Goal: Task Accomplishment & Management: Use online tool/utility

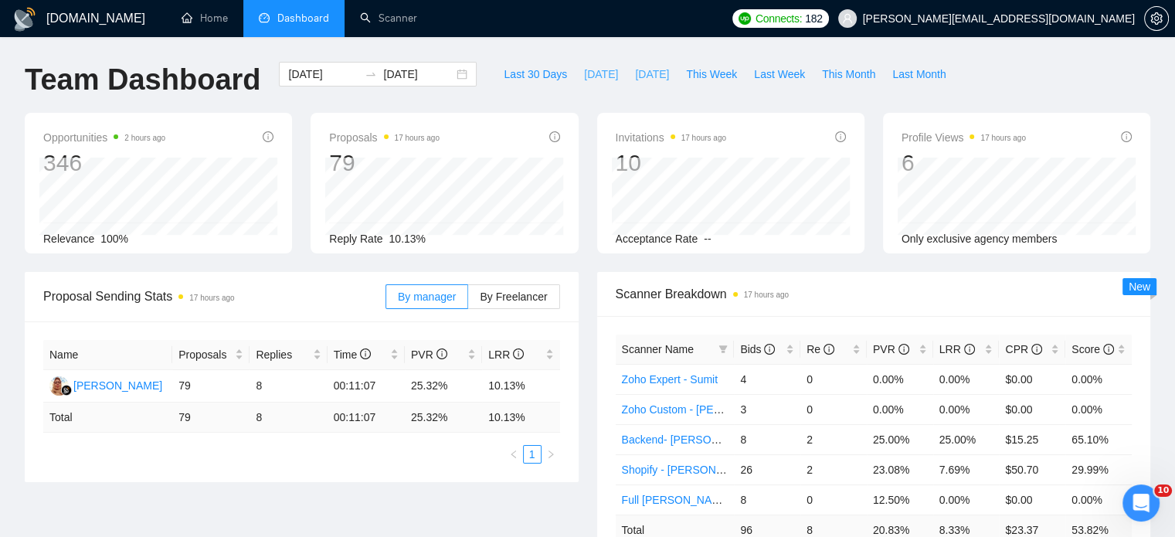
drag, startPoint x: 637, startPoint y: 75, endPoint x: 573, endPoint y: 76, distance: 64.1
click at [635, 75] on span "[DATE]" at bounding box center [652, 74] width 34 height 17
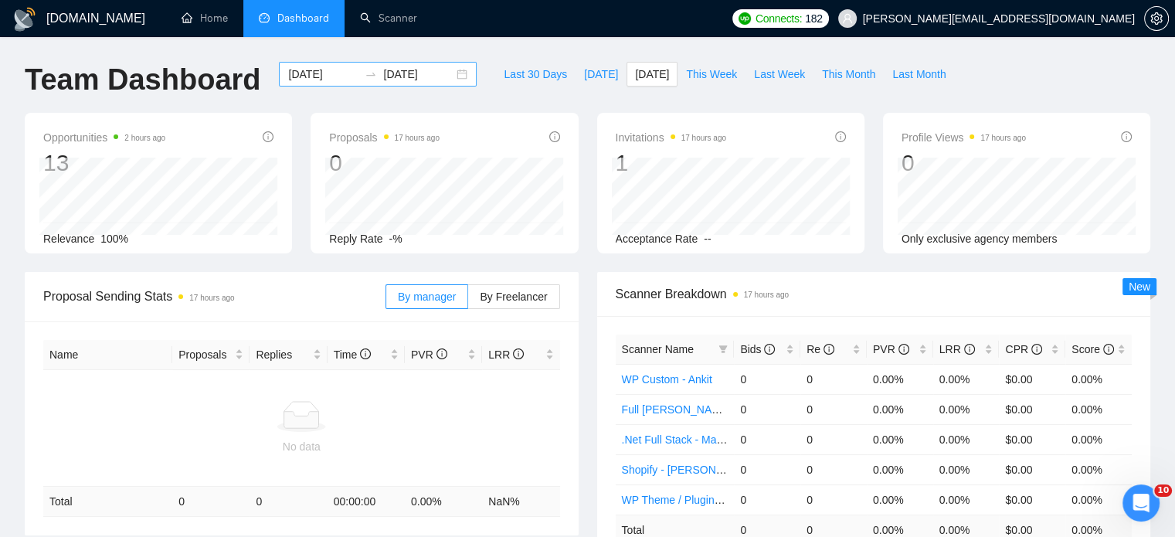
click at [452, 74] on div "[DATE] [DATE]" at bounding box center [378, 74] width 198 height 25
click at [497, 37] on div "[DOMAIN_NAME] Home Dashboard Scanner Connects: 182 [PERSON_NAME][EMAIL_ADDRESS]…" at bounding box center [587, 499] width 1175 height 998
click at [449, 73] on div "[DATE] [DATE]" at bounding box center [378, 74] width 198 height 25
click at [759, 70] on span "Last Week" at bounding box center [779, 74] width 51 height 17
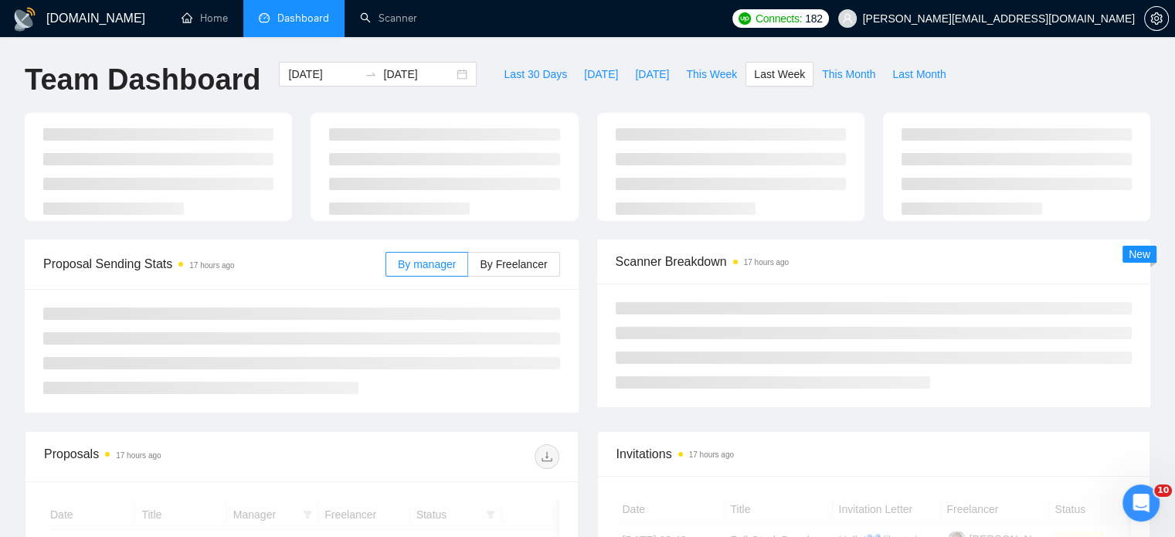
type input "[DATE]"
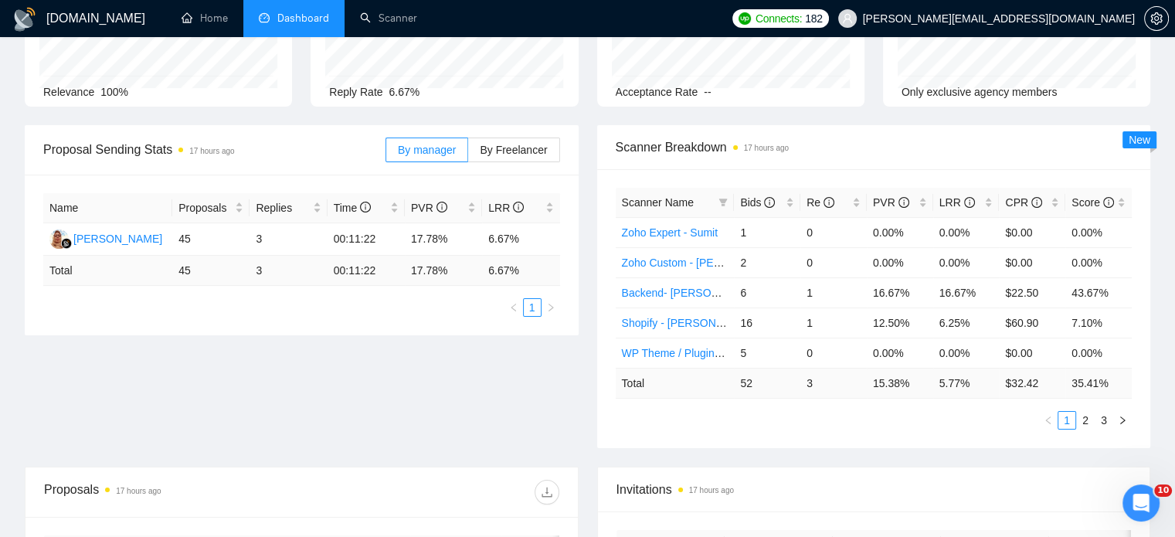
scroll to position [378, 0]
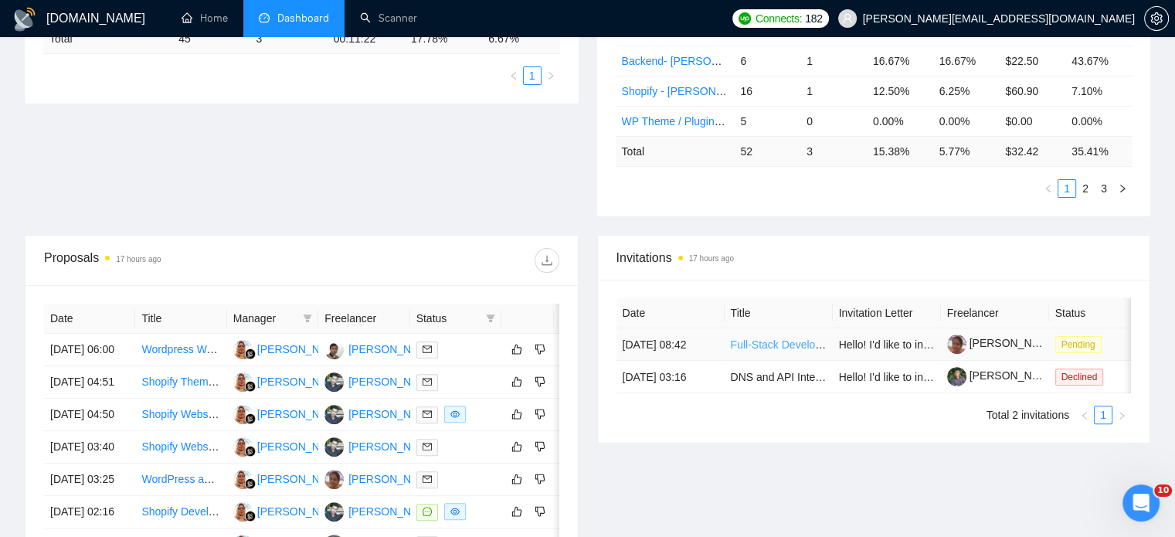
click at [775, 342] on link "Full-Stack Developer for Sports Picks Platform MVP" at bounding box center [855, 344] width 249 height 12
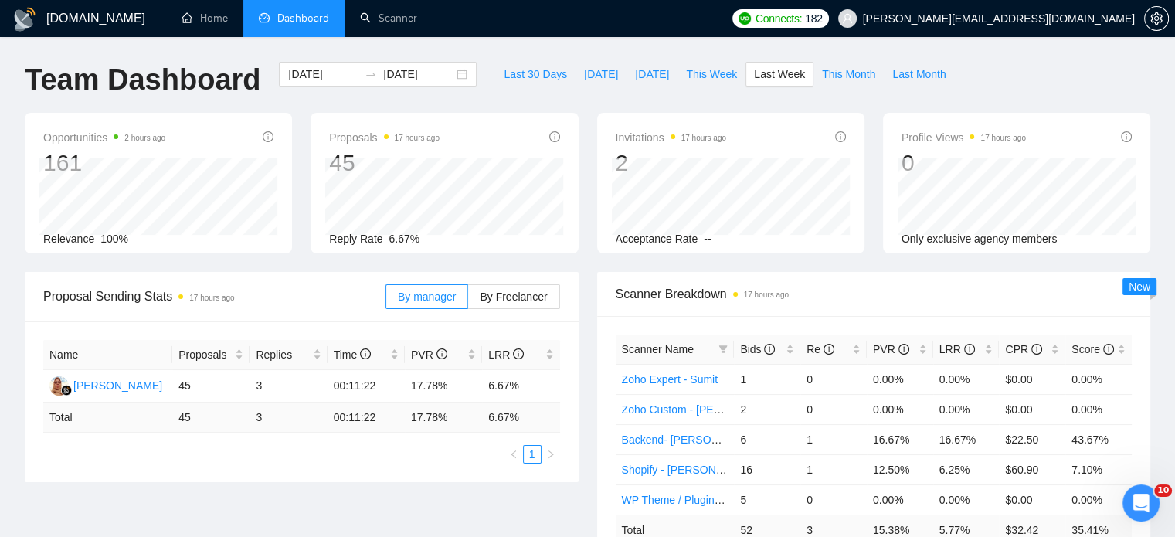
scroll to position [0, 0]
click at [986, 66] on div "Team Dashboard [DATE] [DATE] Last 30 Days [DATE] [DATE] This Week Last Week Thi…" at bounding box center [587, 87] width 1144 height 51
click at [409, 12] on link "Scanner" at bounding box center [388, 18] width 57 height 13
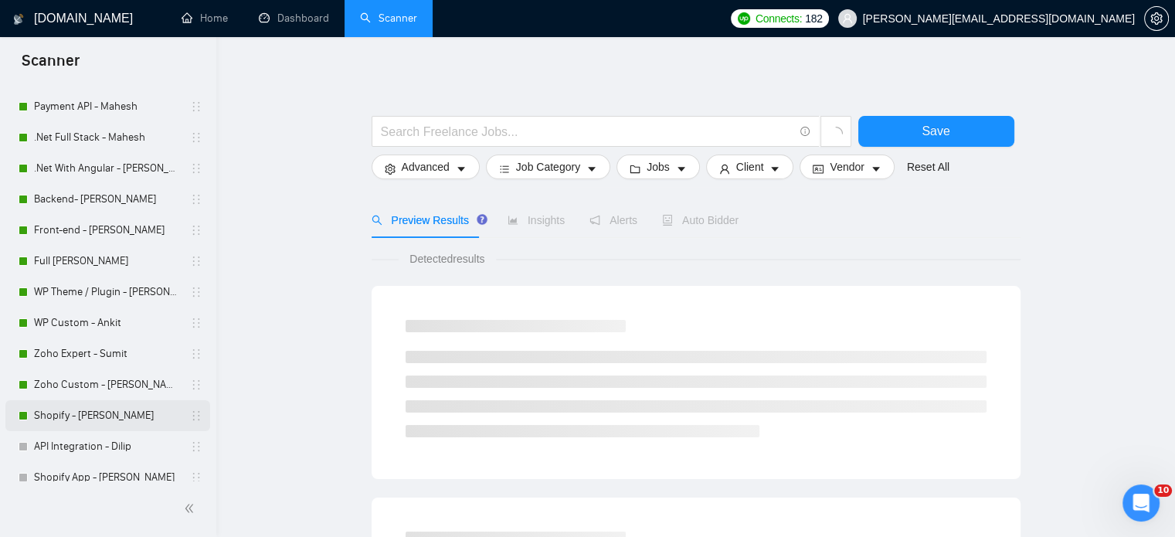
scroll to position [94, 0]
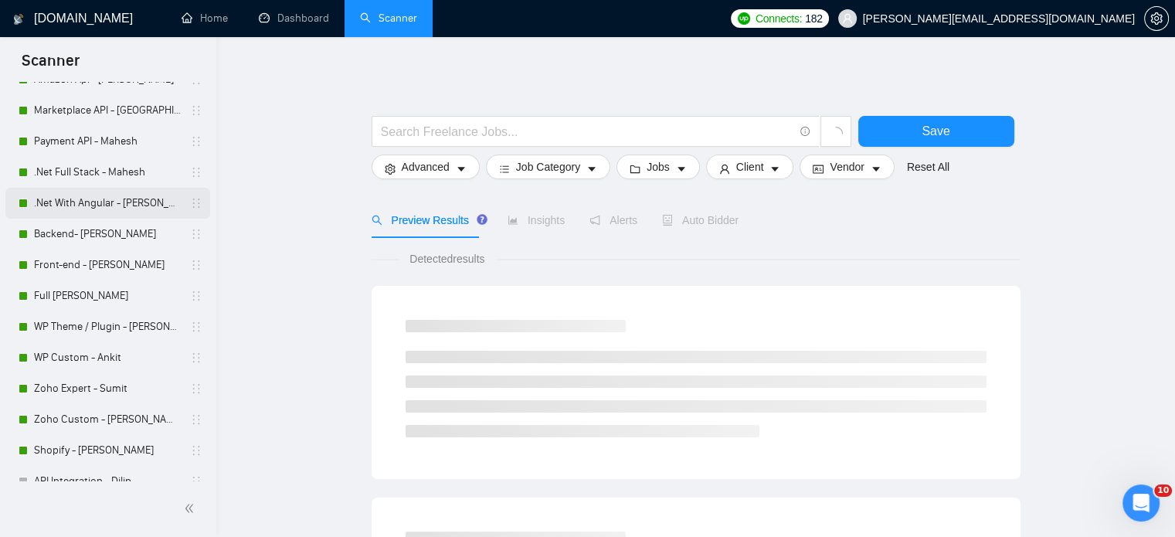
click at [122, 205] on link ".Net With Angular - [PERSON_NAME]" at bounding box center [107, 203] width 147 height 31
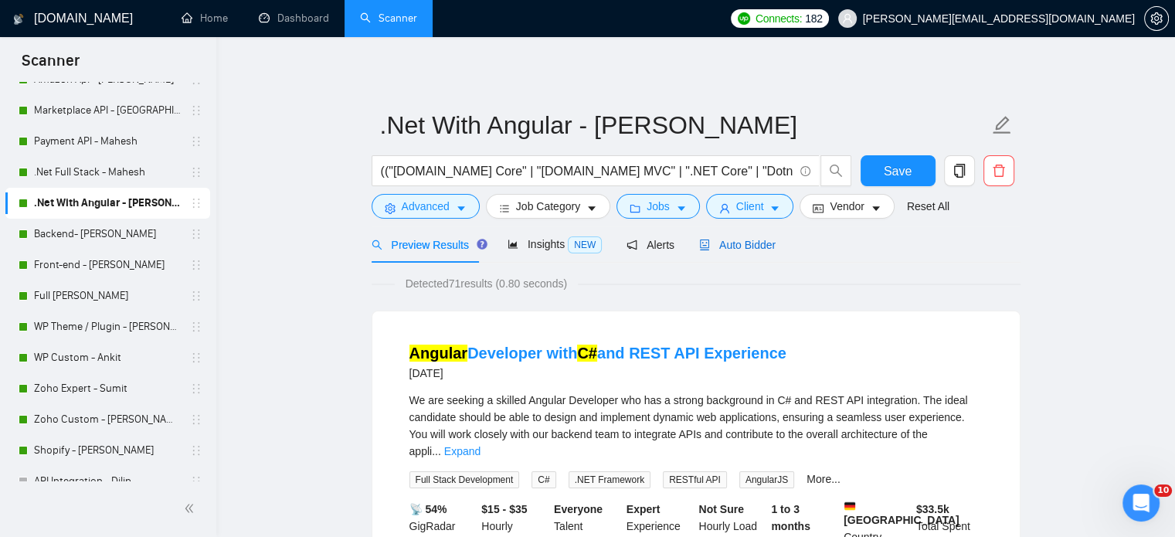
click at [733, 243] on span "Auto Bidder" at bounding box center [737, 245] width 76 height 12
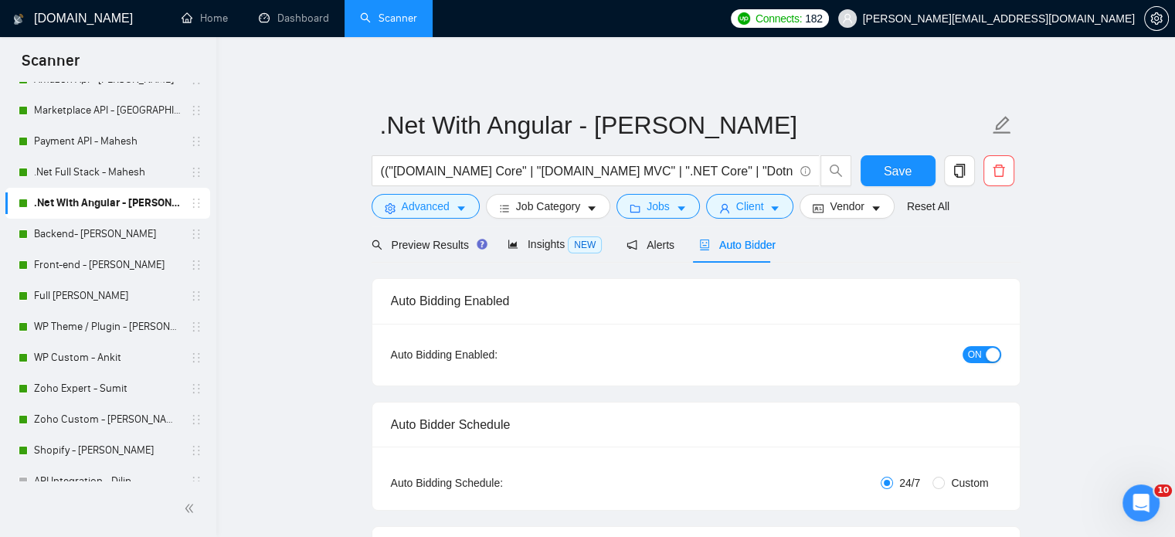
radio input "false"
radio input "true"
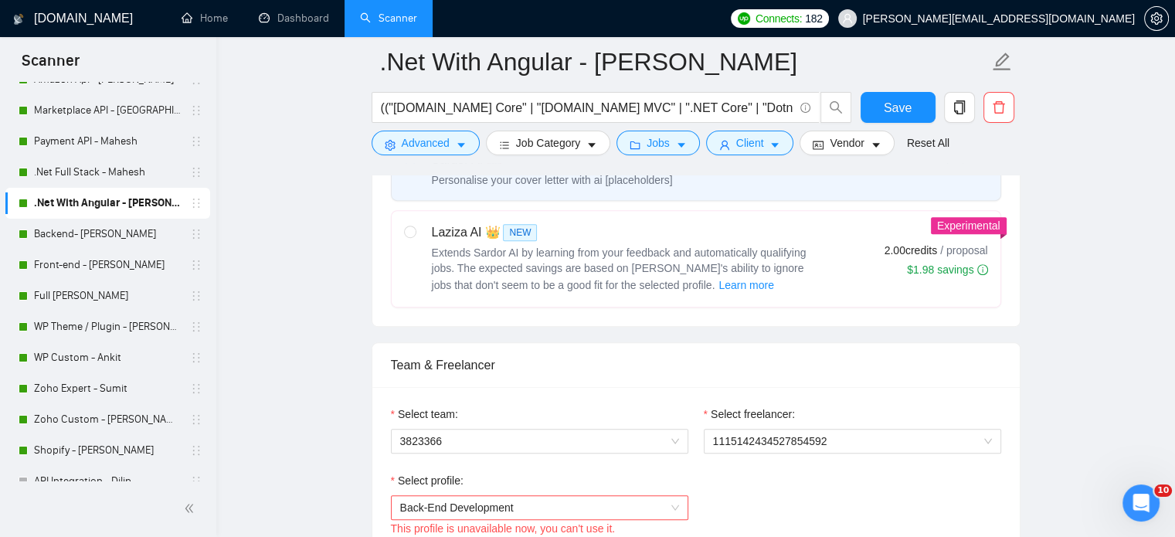
scroll to position [1004, 0]
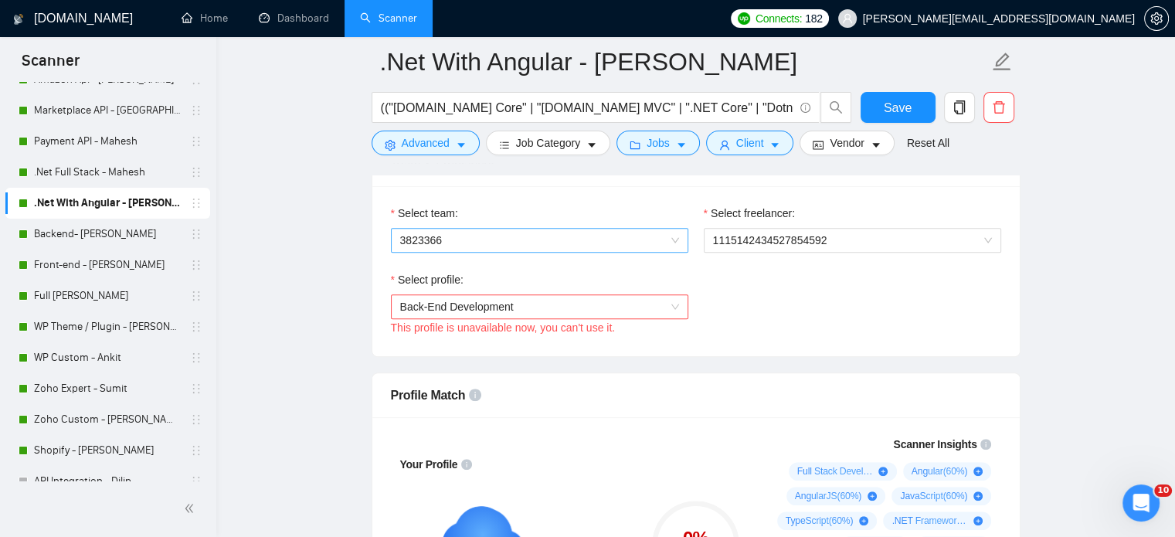
click at [660, 242] on span "3823366" at bounding box center [539, 240] width 279 height 23
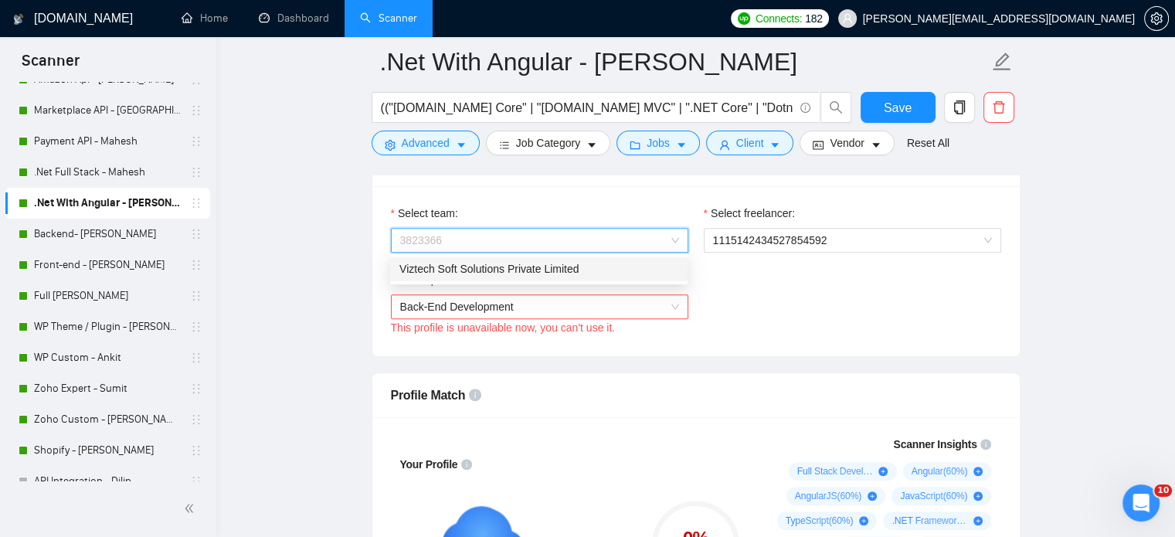
click at [576, 273] on div "Viztech Soft Solutions Private Limited" at bounding box center [538, 268] width 279 height 17
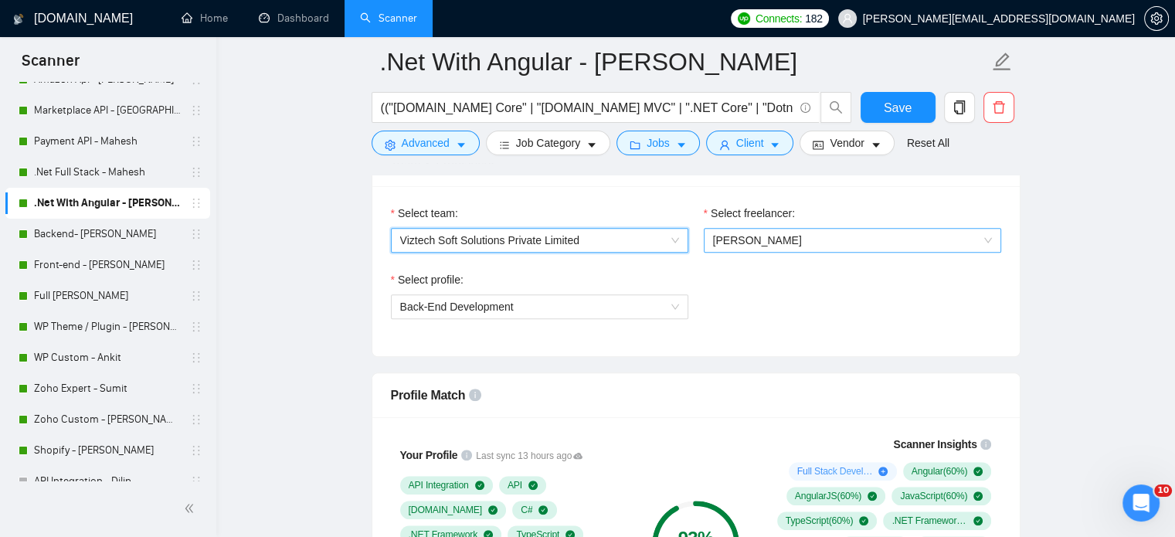
click at [798, 242] on span "[PERSON_NAME]" at bounding box center [852, 240] width 279 height 23
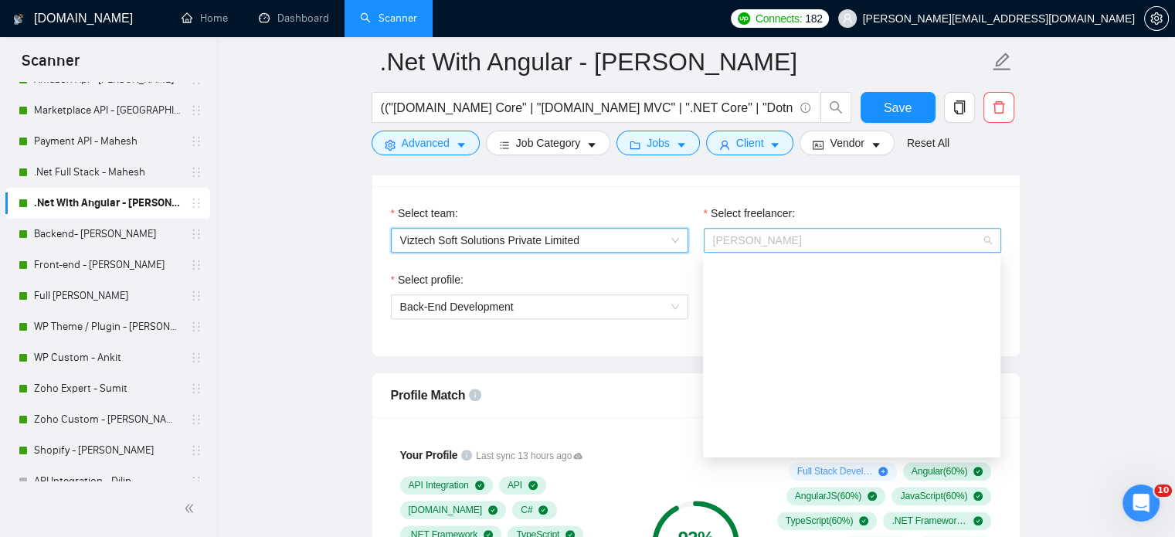
scroll to position [408, 0]
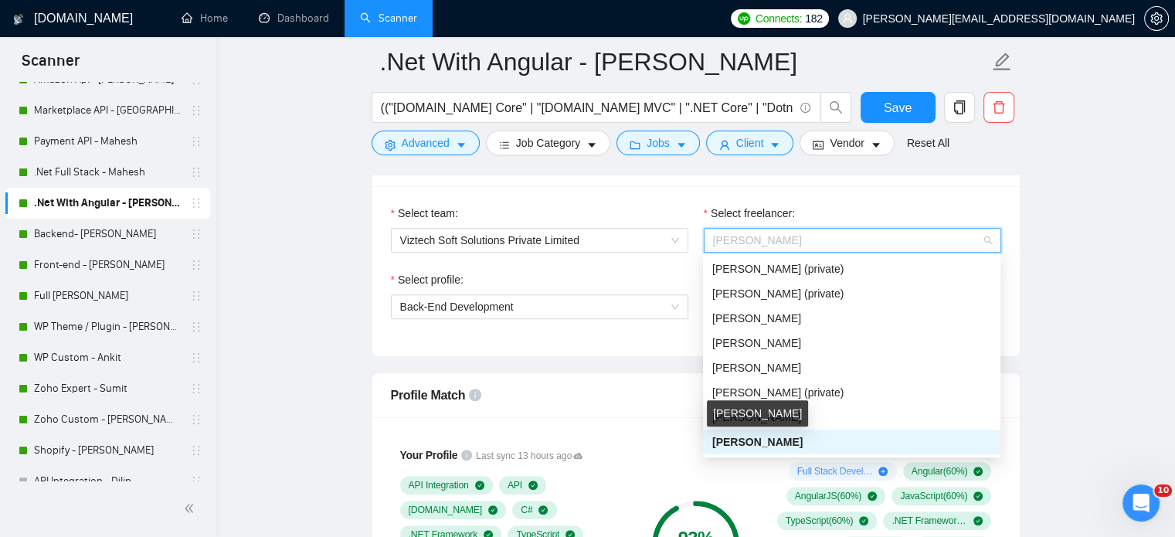
click at [754, 444] on span "[PERSON_NAME]" at bounding box center [757, 442] width 90 height 12
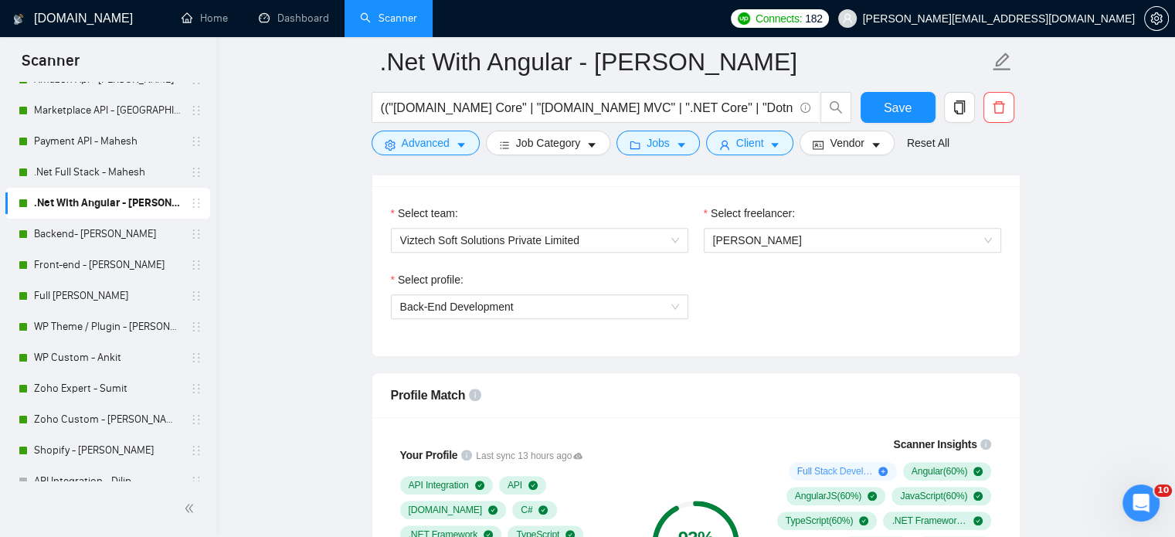
click at [701, 340] on div "Select team: Viztech Soft Solutions Private Limited Select freelancer: [PERSON_…" at bounding box center [695, 271] width 647 height 170
click at [654, 310] on span "Back-End Development" at bounding box center [539, 306] width 279 height 23
click at [768, 331] on div "Select profile: Back-End Development" at bounding box center [696, 304] width 626 height 66
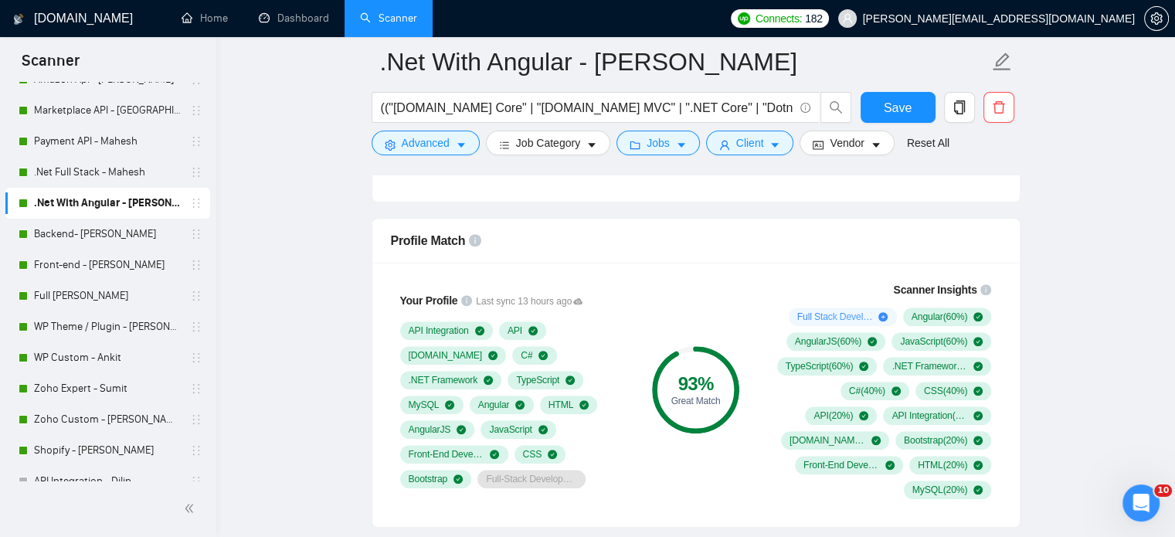
scroll to position [1004, 0]
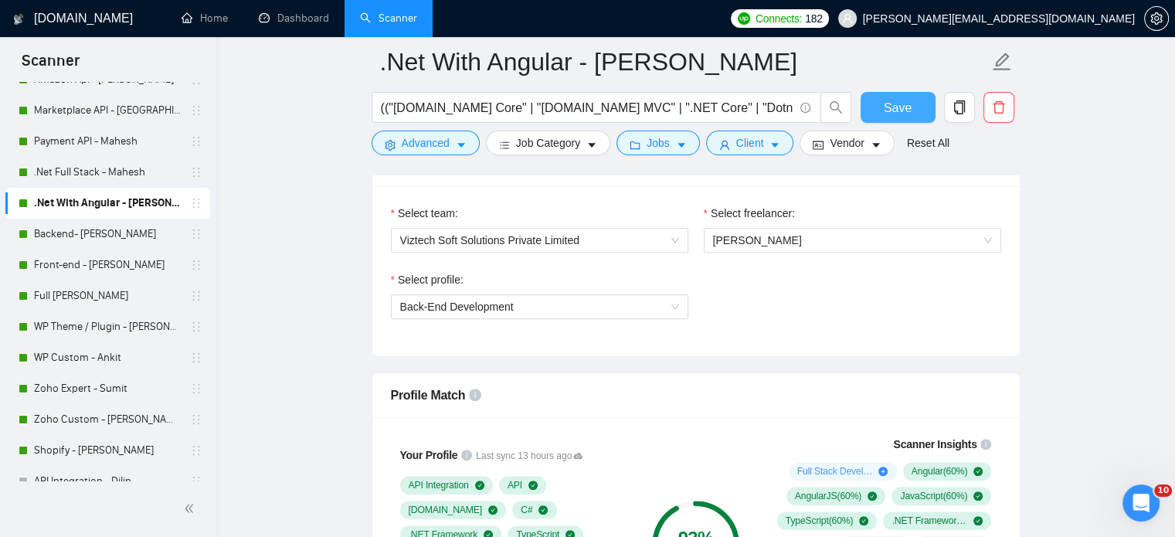
click at [894, 111] on span "Save" at bounding box center [897, 107] width 28 height 19
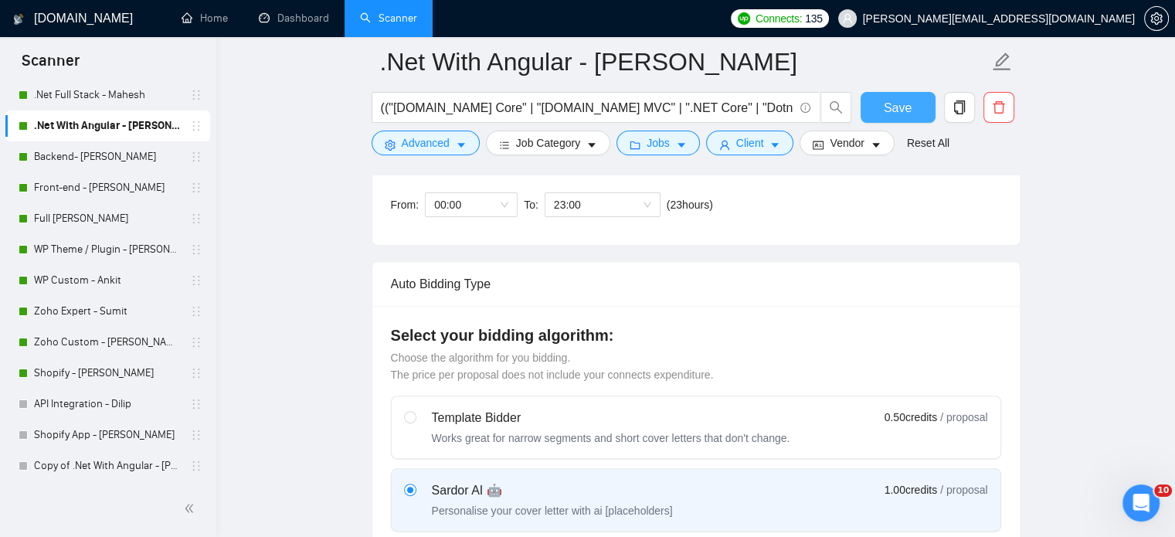
scroll to position [250, 0]
